Goal: Task Accomplishment & Management: Use online tool/utility

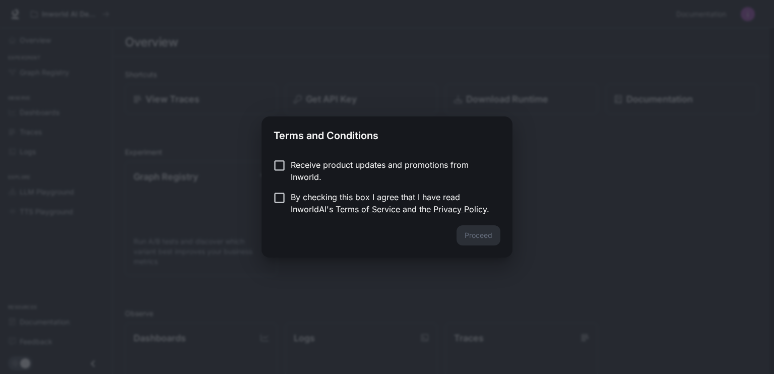
click at [358, 195] on p "By checking this box I agree that I have read InworldAI's Terms of Service and …" at bounding box center [392, 203] width 202 height 24
click at [476, 237] on button "Proceed" at bounding box center [479, 235] width 44 height 20
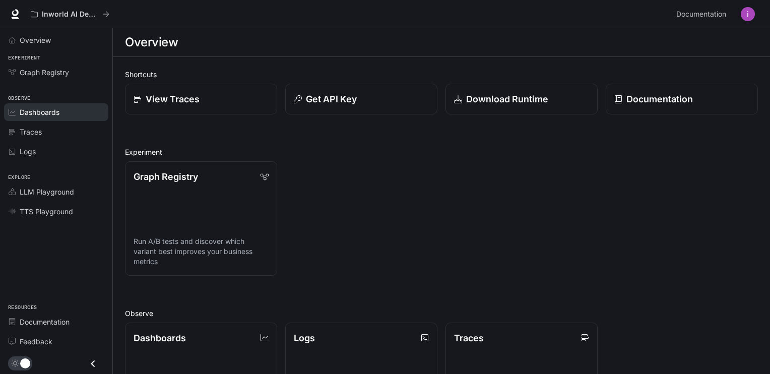
click at [53, 111] on span "Dashboards" at bounding box center [40, 112] width 40 height 11
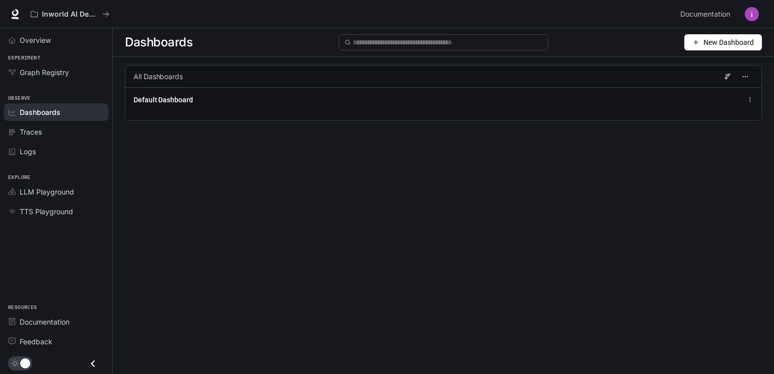
click at [722, 42] on span "New Dashboard" at bounding box center [728, 42] width 50 height 11
click at [705, 64] on div "Create dashboard" at bounding box center [712, 63] width 84 height 11
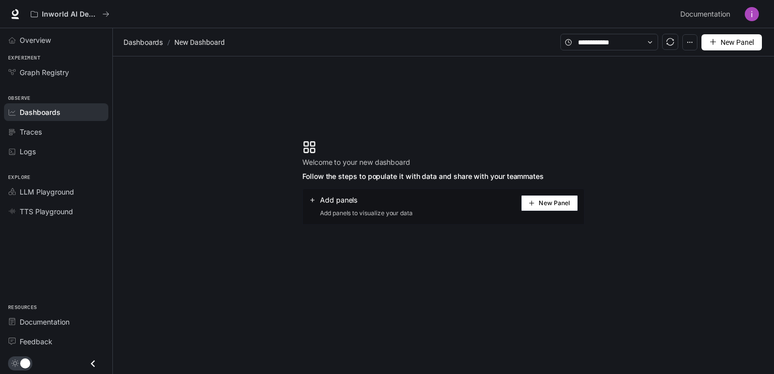
click at [553, 204] on span "New Panel" at bounding box center [554, 203] width 31 height 5
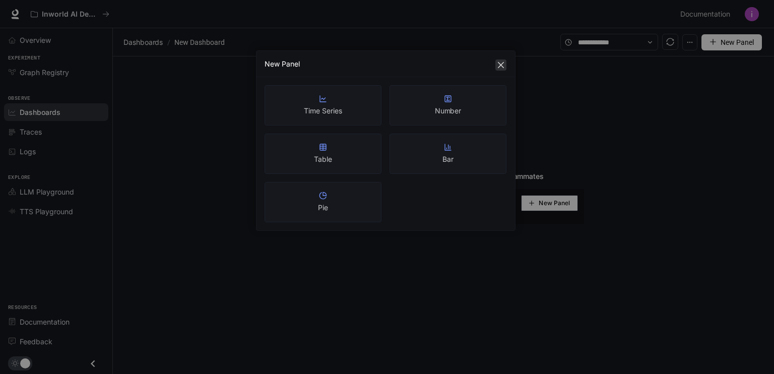
click at [498, 68] on icon "close" at bounding box center [501, 65] width 8 height 8
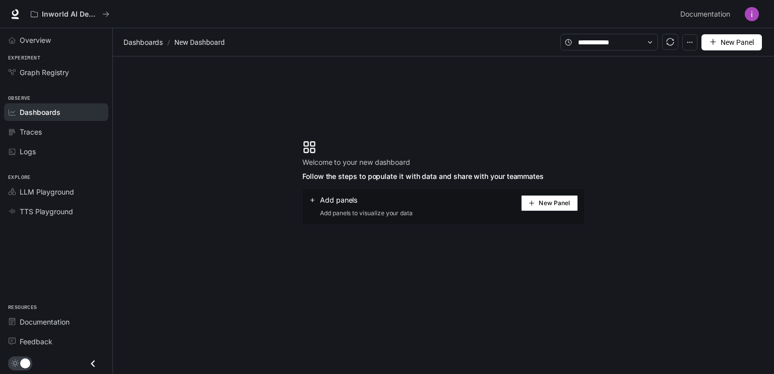
click at [558, 203] on span "New Panel" at bounding box center [554, 203] width 31 height 5
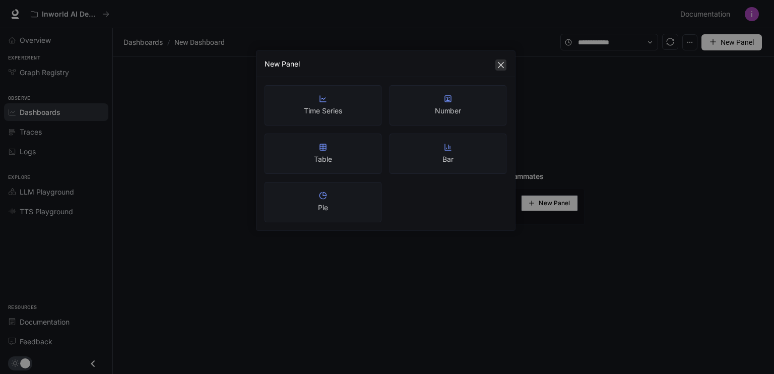
click at [503, 69] on icon "close" at bounding box center [501, 65] width 8 height 8
